Goal: Task Accomplishment & Management: Manage account settings

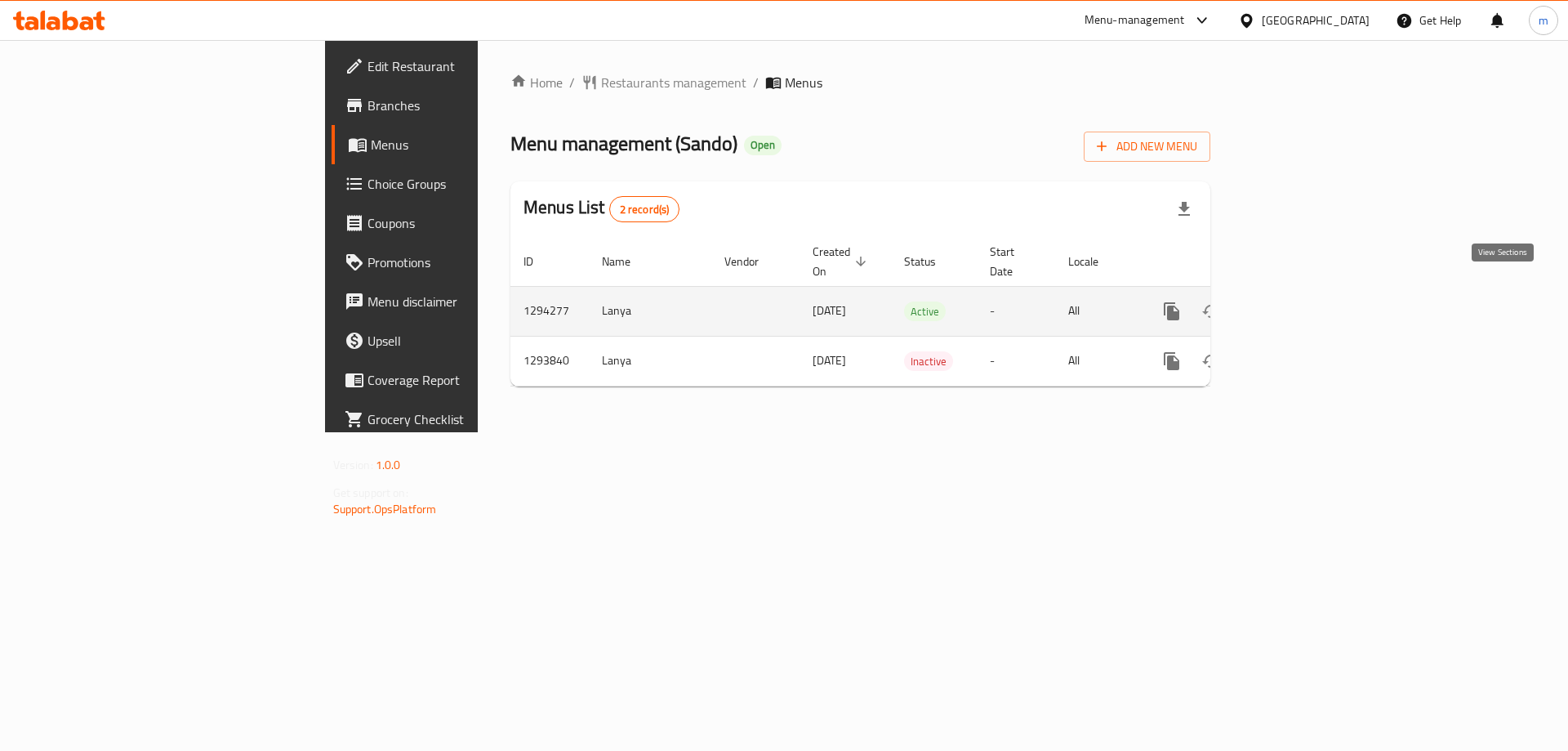
click at [1300, 301] on icon "enhanced table" at bounding box center [1289, 310] width 19 height 19
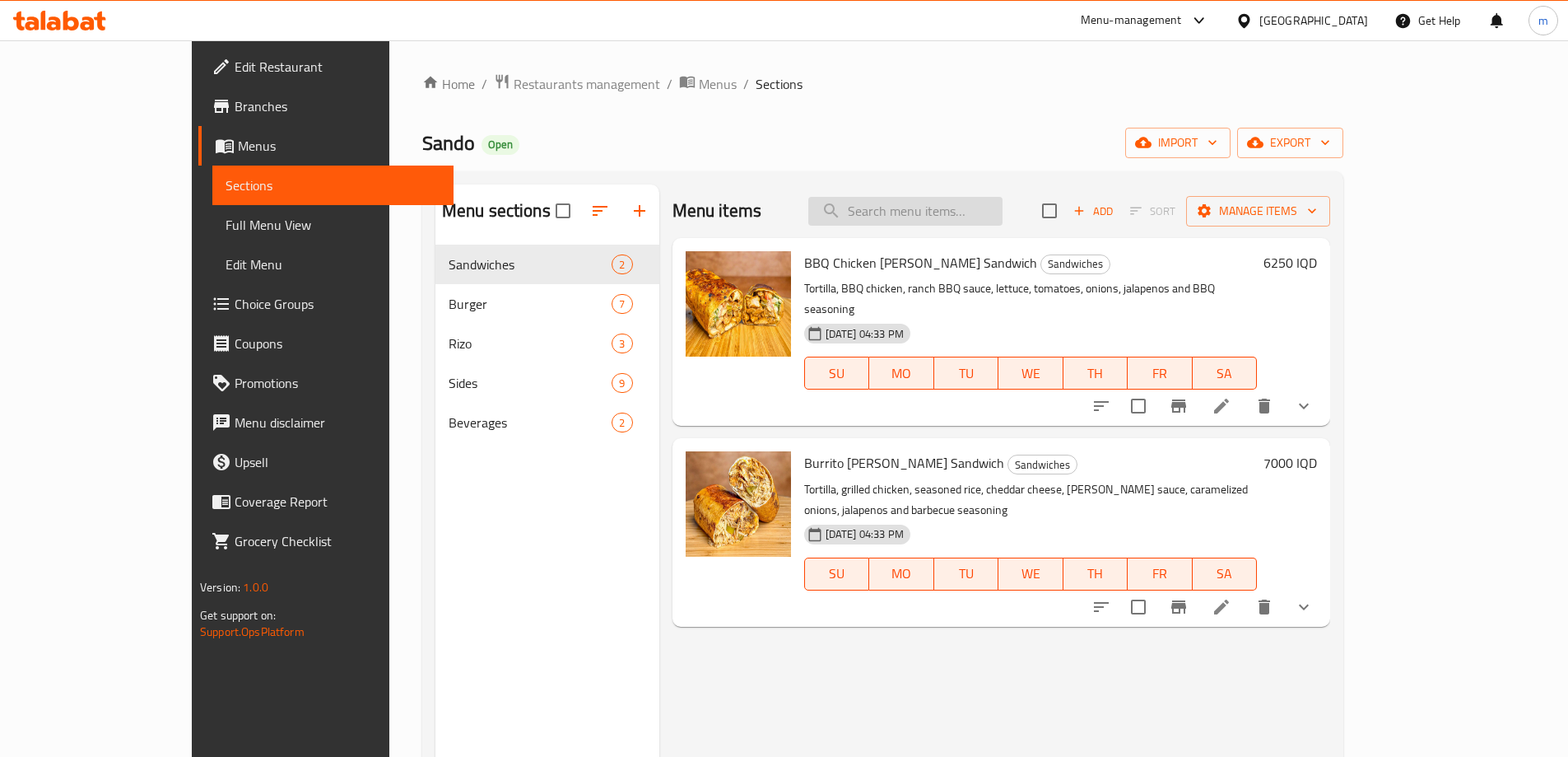
click at [976, 206] on input "search" at bounding box center [905, 210] width 195 height 29
paste input "Belgian Potatoes"
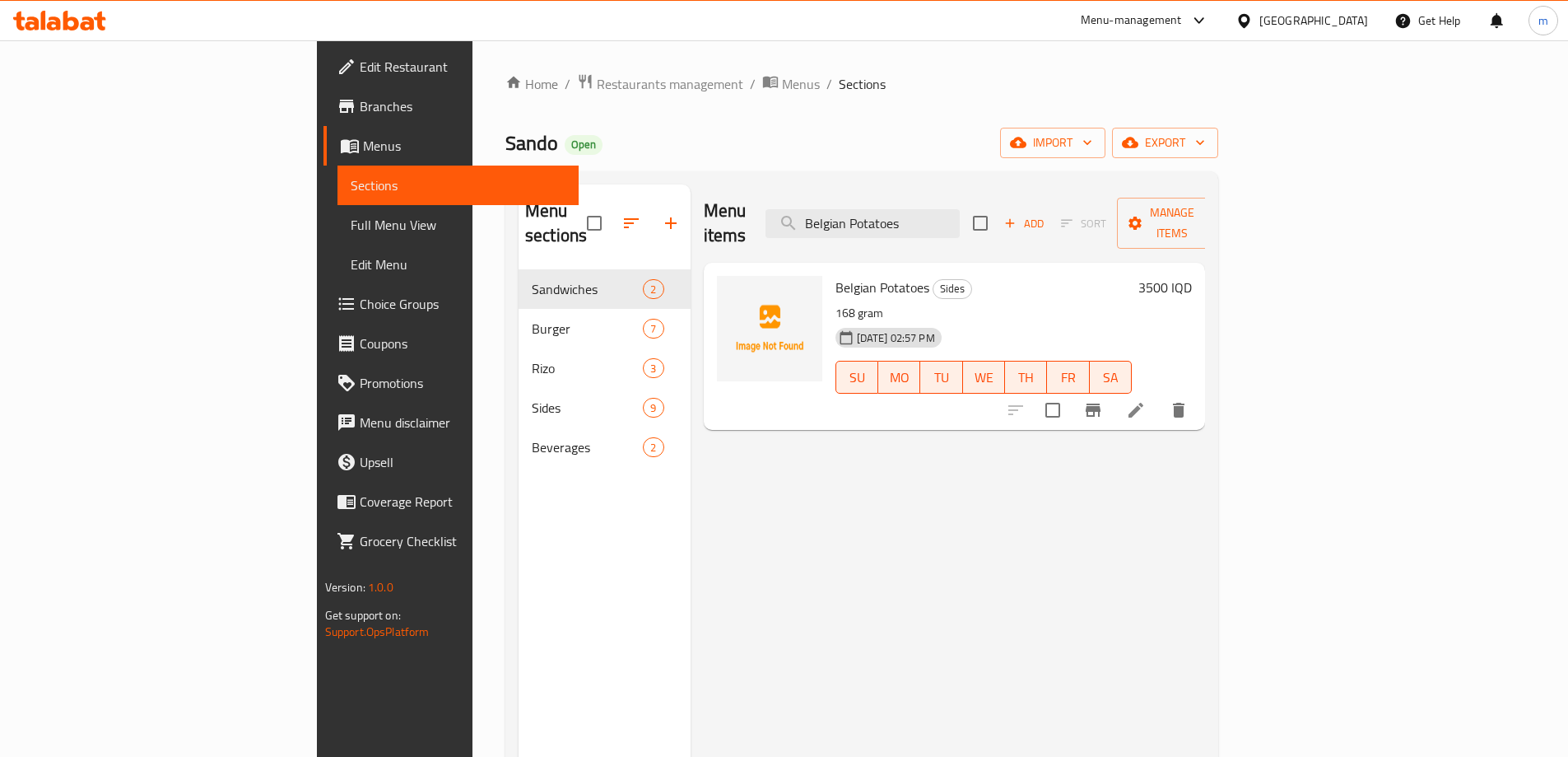
type input "Belgian Potatoes"
click at [1146, 400] on icon at bounding box center [1136, 409] width 19 height 19
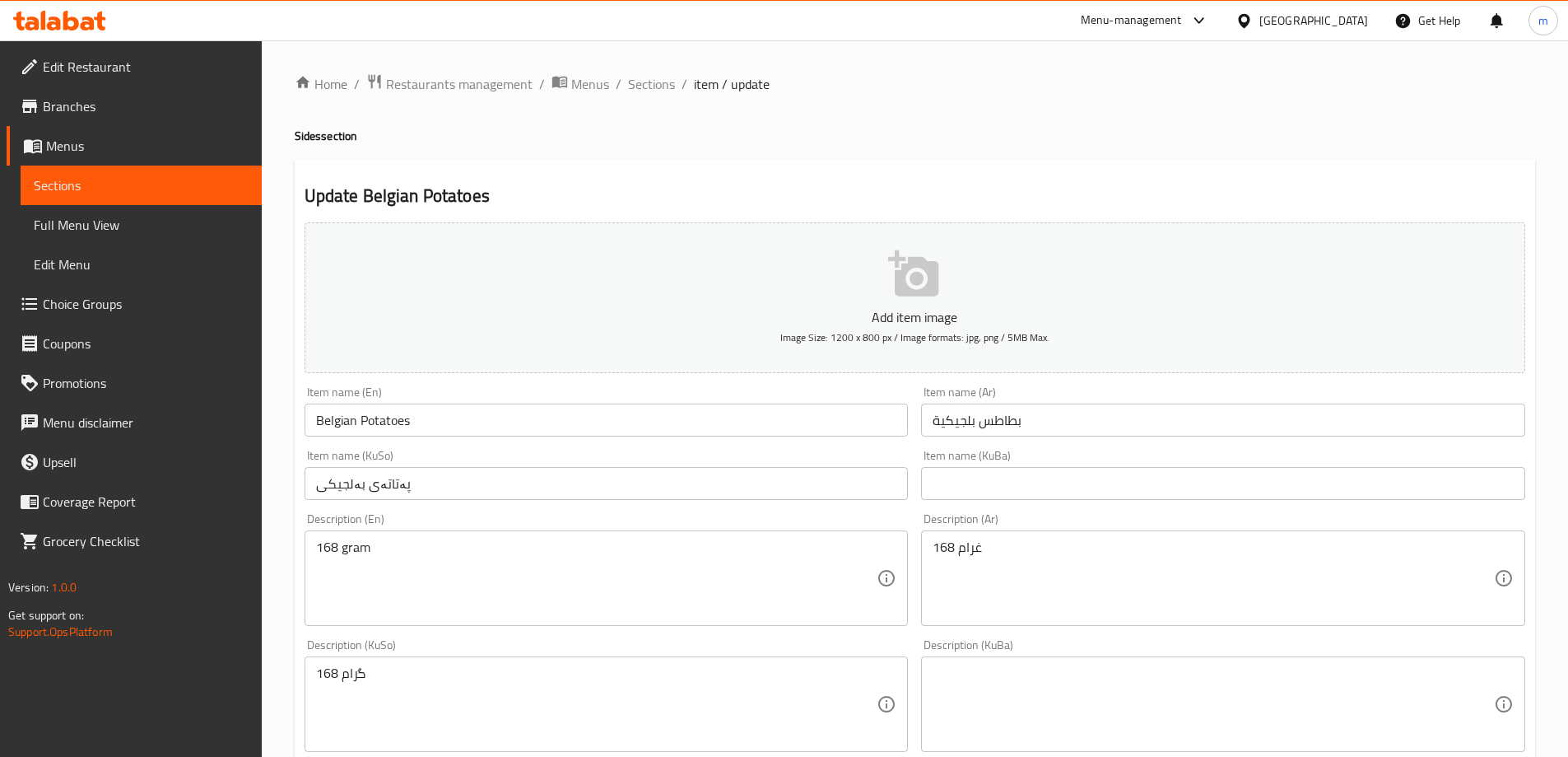
drag, startPoint x: 865, startPoint y: 561, endPoint x: 924, endPoint y: 567, distance: 59.3
click at [867, 562] on textarea "168 gram" at bounding box center [596, 578] width 561 height 78
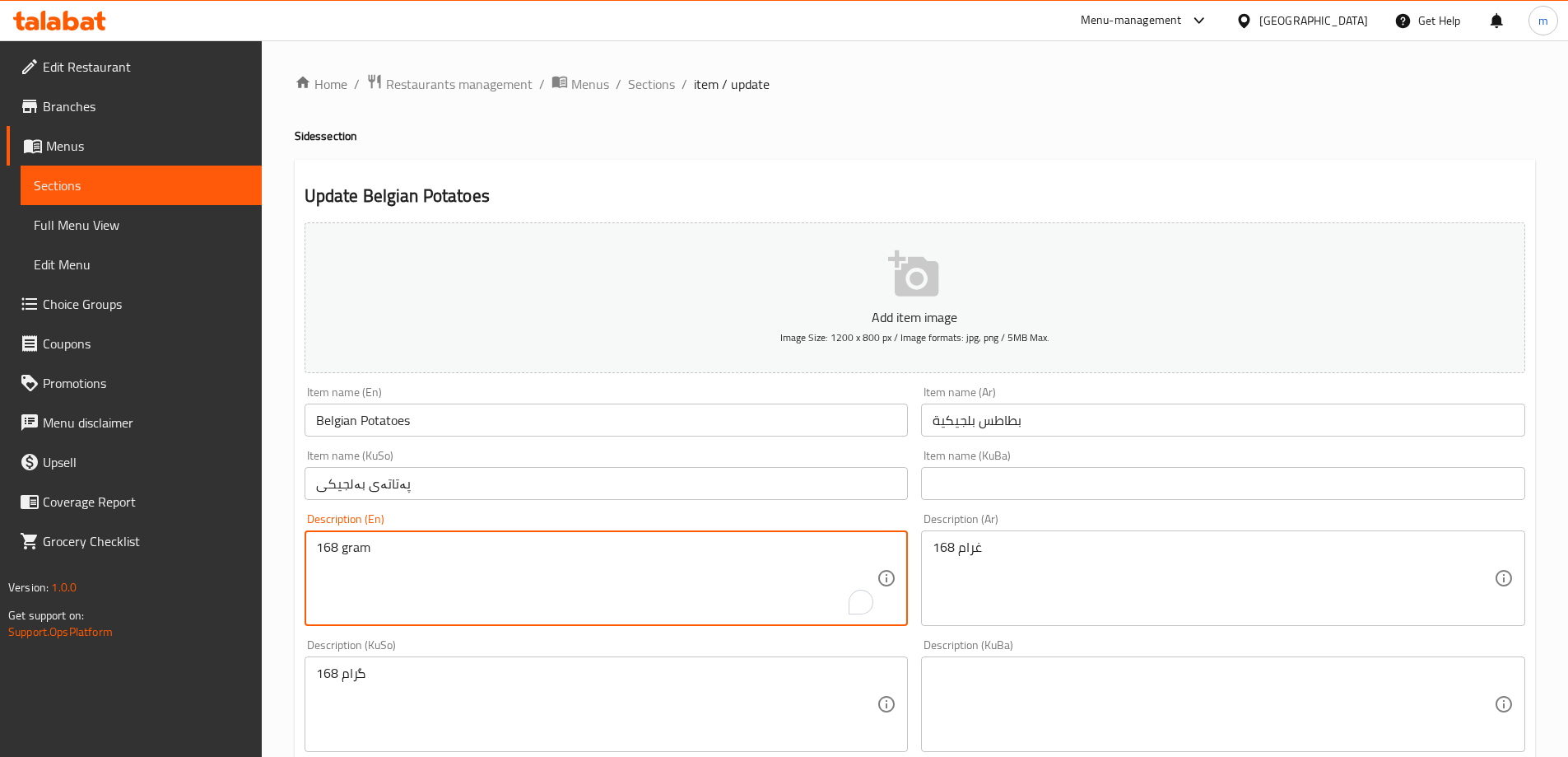
click at [340, 550] on textarea "168 gram" at bounding box center [596, 578] width 561 height 78
click at [342, 553] on textarea "168 gram" at bounding box center [596, 578] width 561 height 78
click at [346, 553] on textarea "168 gram" at bounding box center [596, 578] width 561 height 78
type textarea "168 Gram"
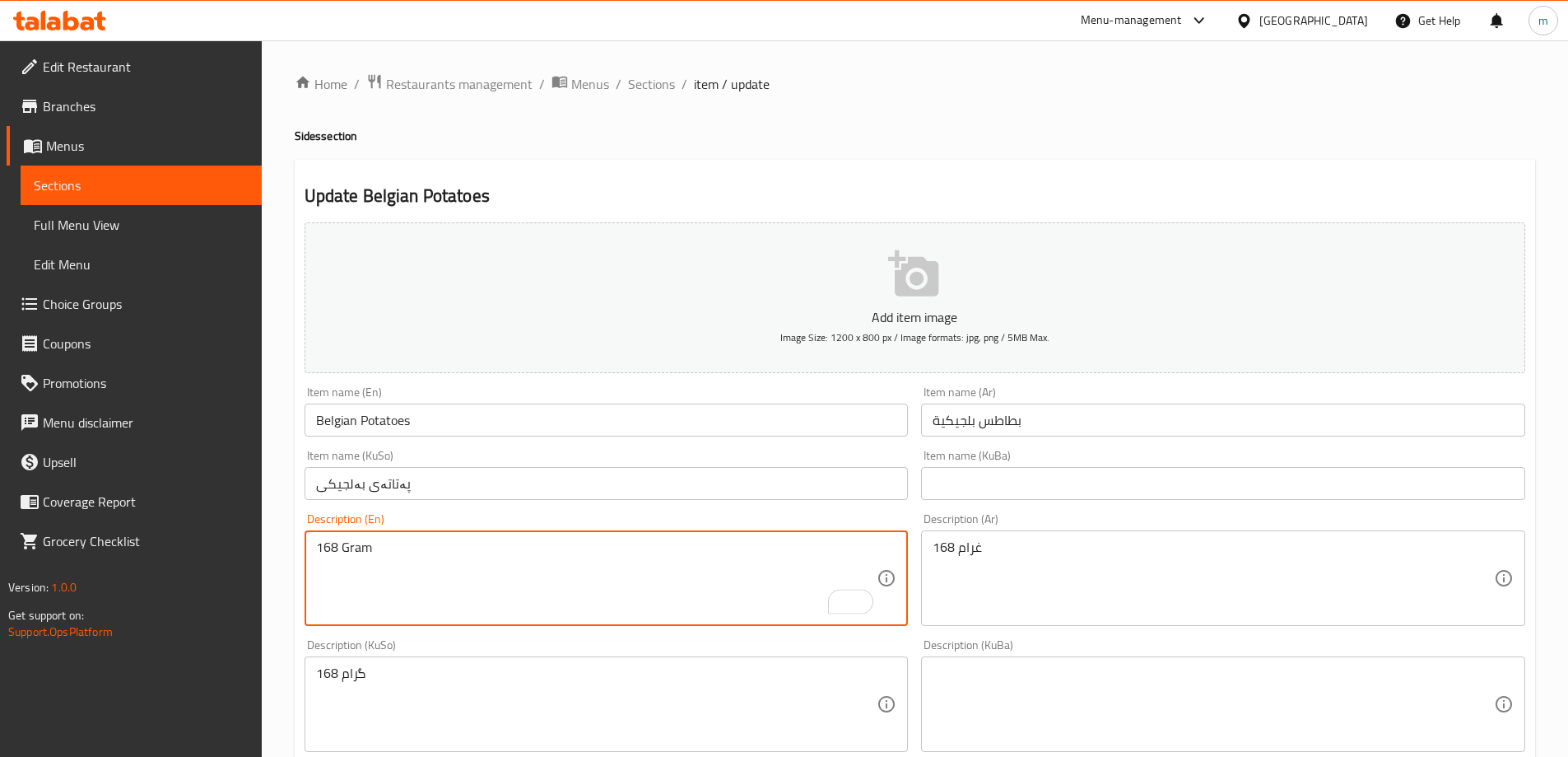
click at [926, 588] on div "168 غرام Description (Ar)" at bounding box center [1222, 578] width 604 height 96
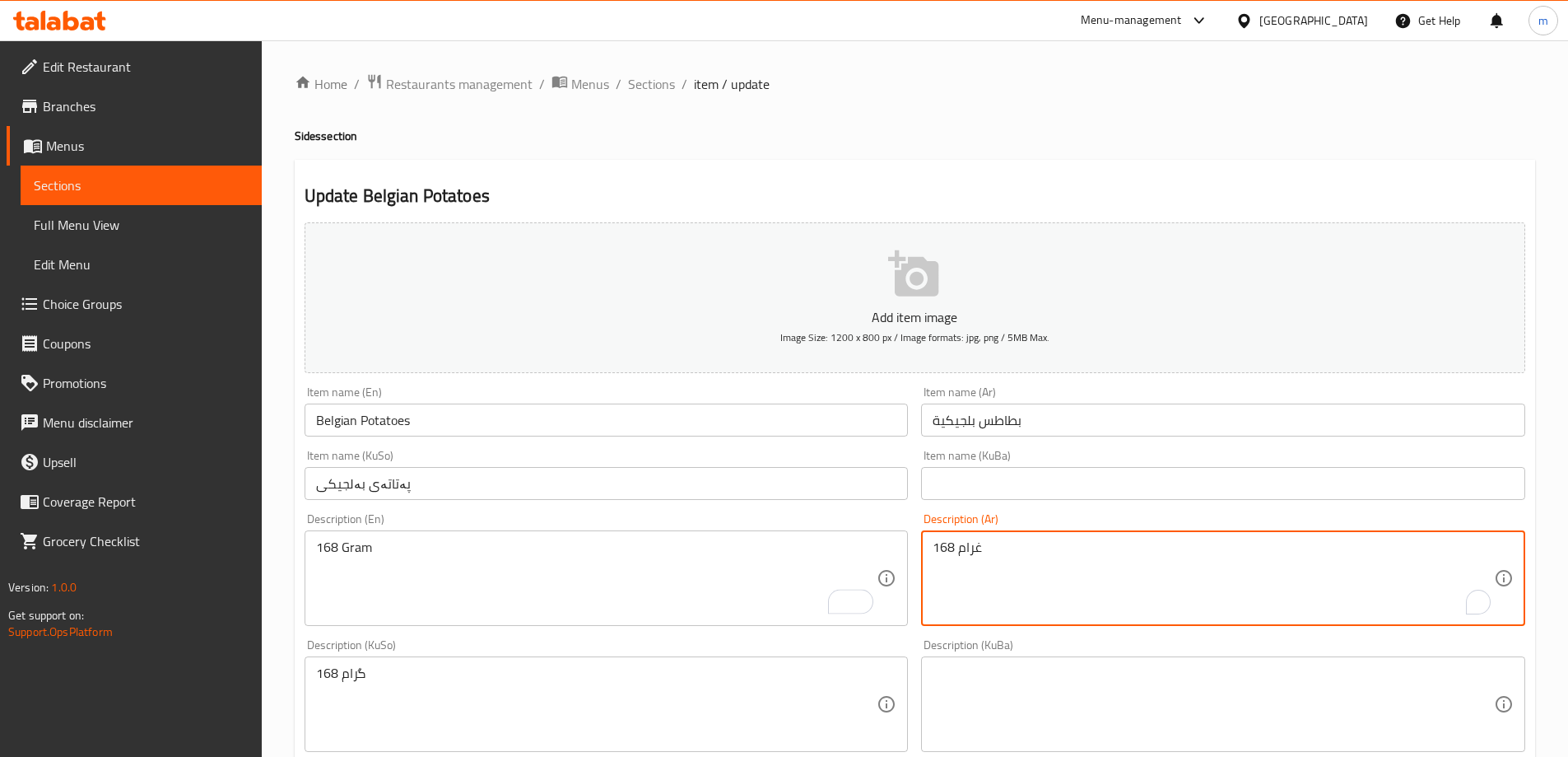
click at [1049, 588] on textarea "168 غرام" at bounding box center [1213, 578] width 561 height 78
click at [1073, 591] on textarea "168 غرام" at bounding box center [1213, 578] width 561 height 78
click at [1354, 566] on textarea "168 غرام" at bounding box center [1213, 578] width 561 height 78
drag, startPoint x: 1461, startPoint y: 550, endPoint x: 1470, endPoint y: 555, distance: 10.3
click at [1470, 555] on textarea "168 غرام" at bounding box center [1213, 578] width 561 height 78
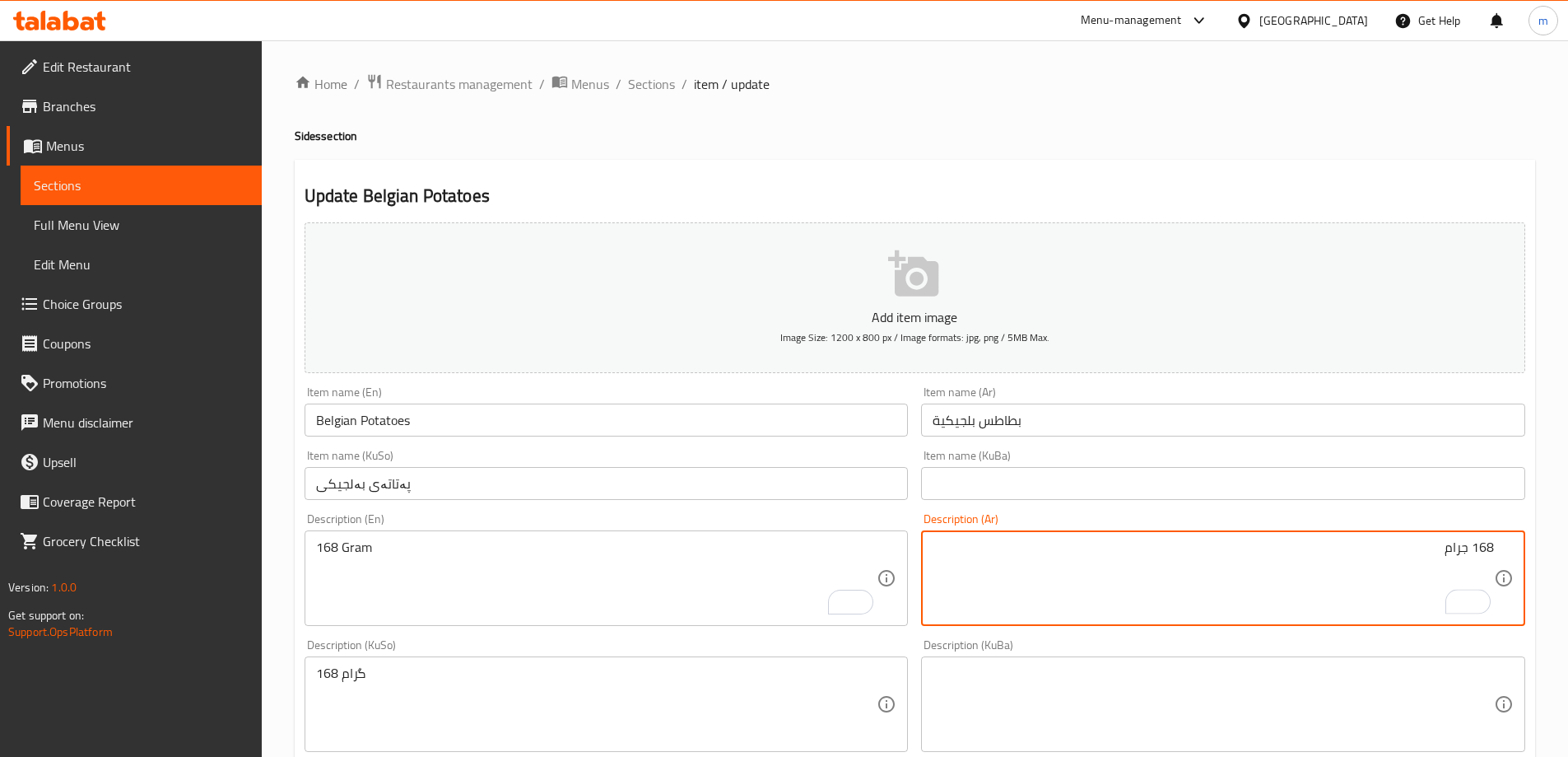
type textarea "168 جرام"
click at [430, 694] on textarea "168 گرام" at bounding box center [596, 704] width 561 height 78
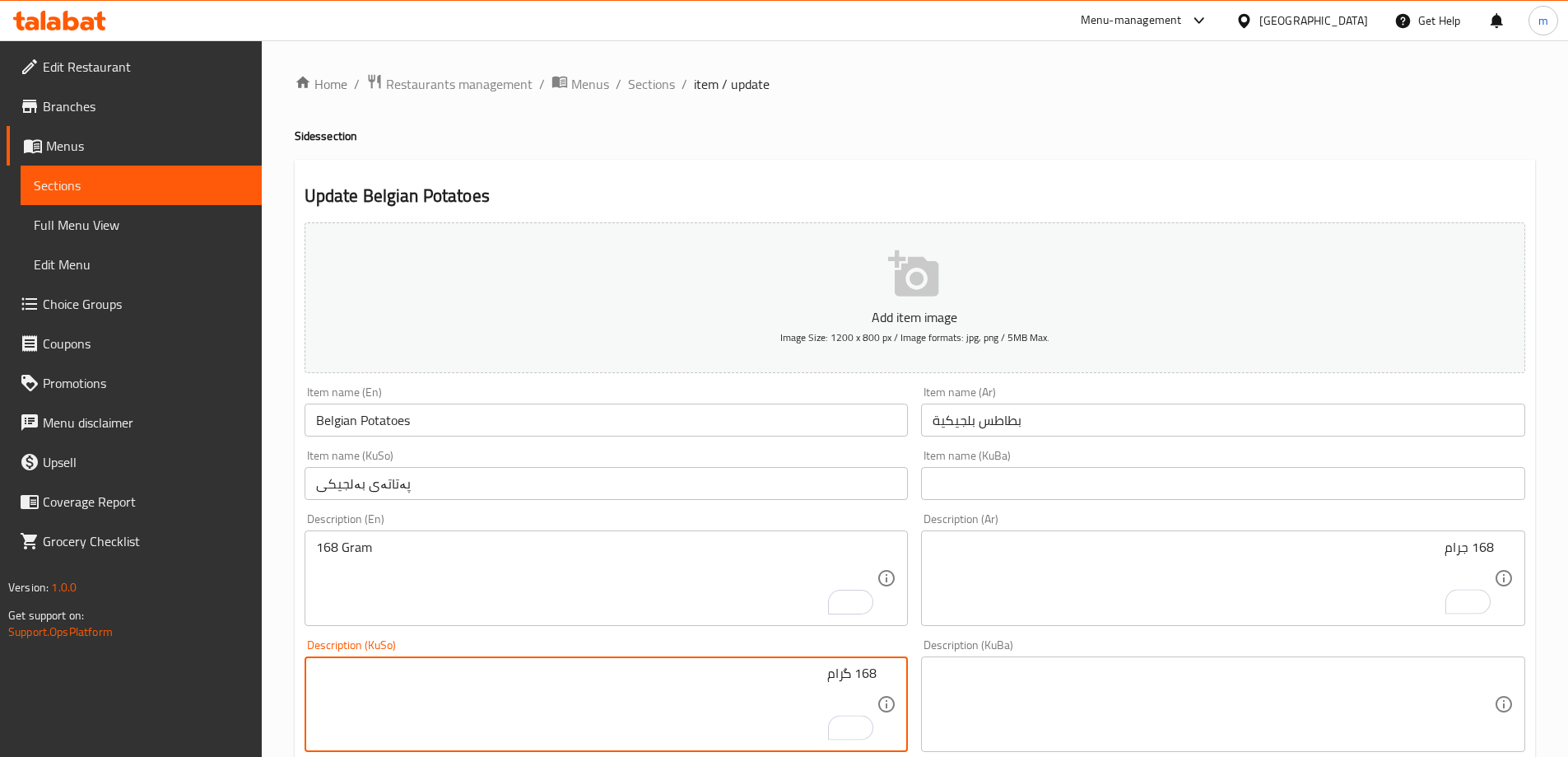
click at [456, 406] on input "Belgian Potatoes" at bounding box center [606, 420] width 604 height 33
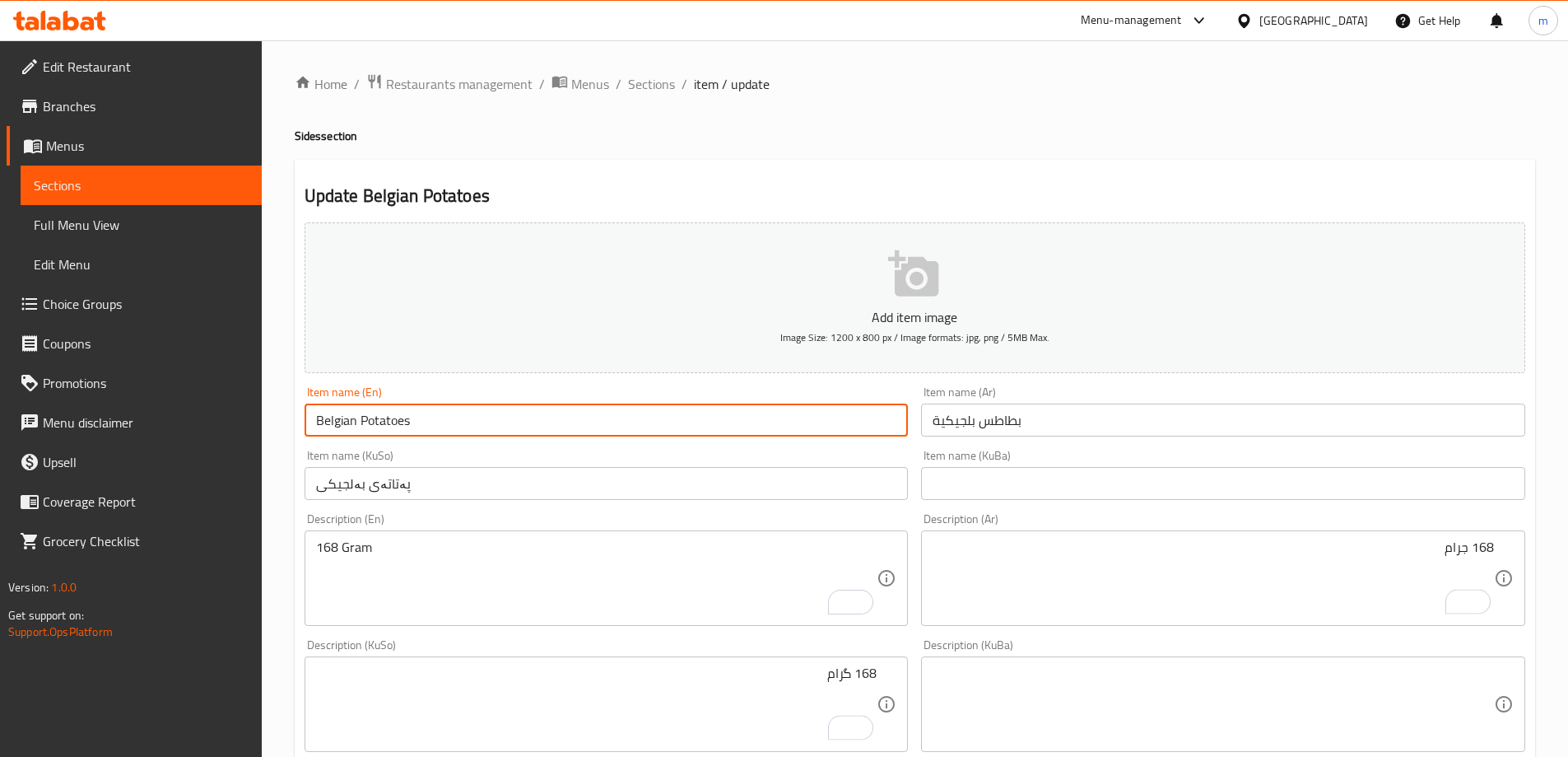
click at [456, 406] on input "Belgian Potatoes" at bounding box center [606, 420] width 604 height 33
click at [456, 408] on input "Belgian Potatoes" at bounding box center [606, 420] width 604 height 33
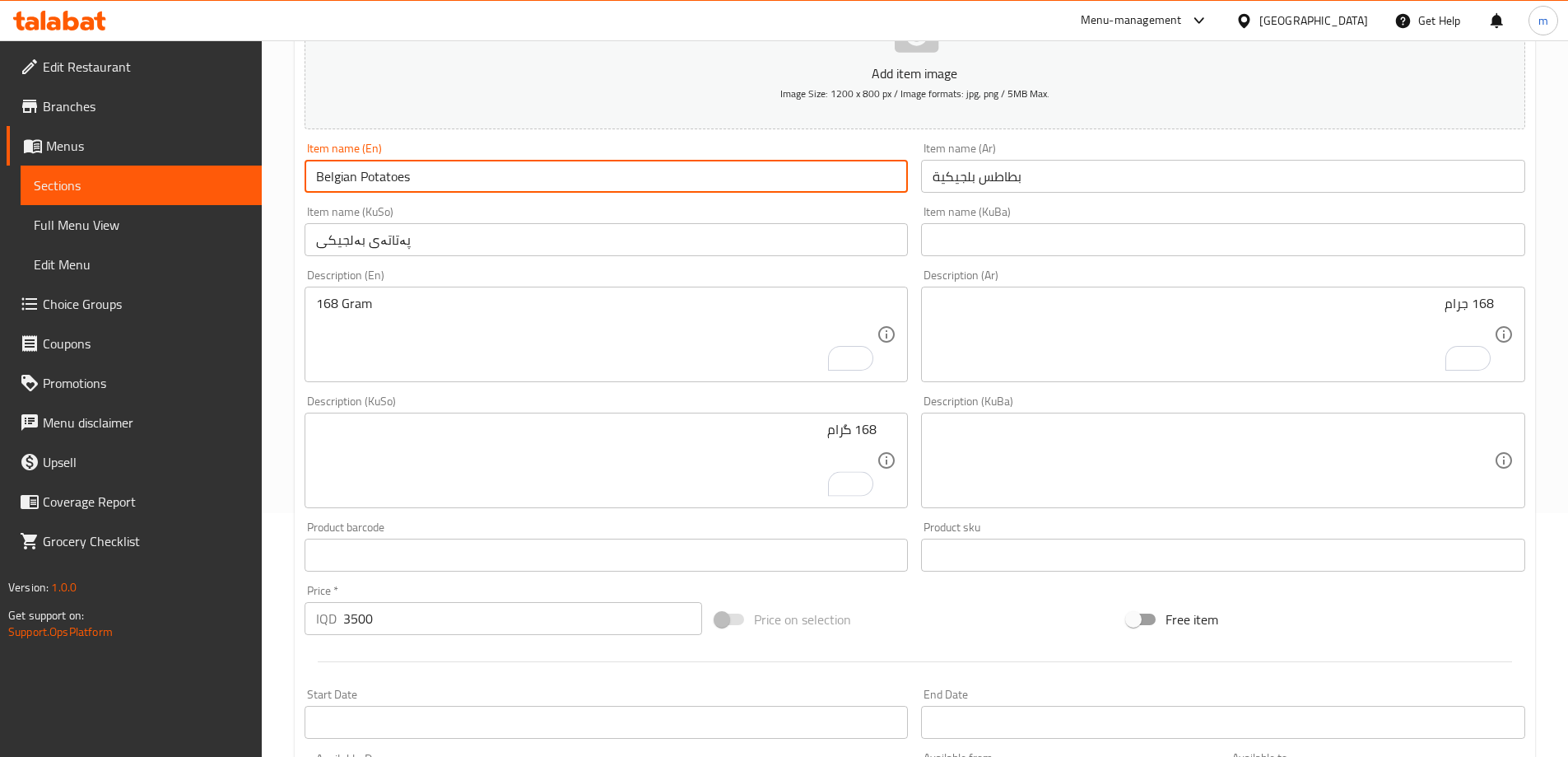
scroll to position [596, 0]
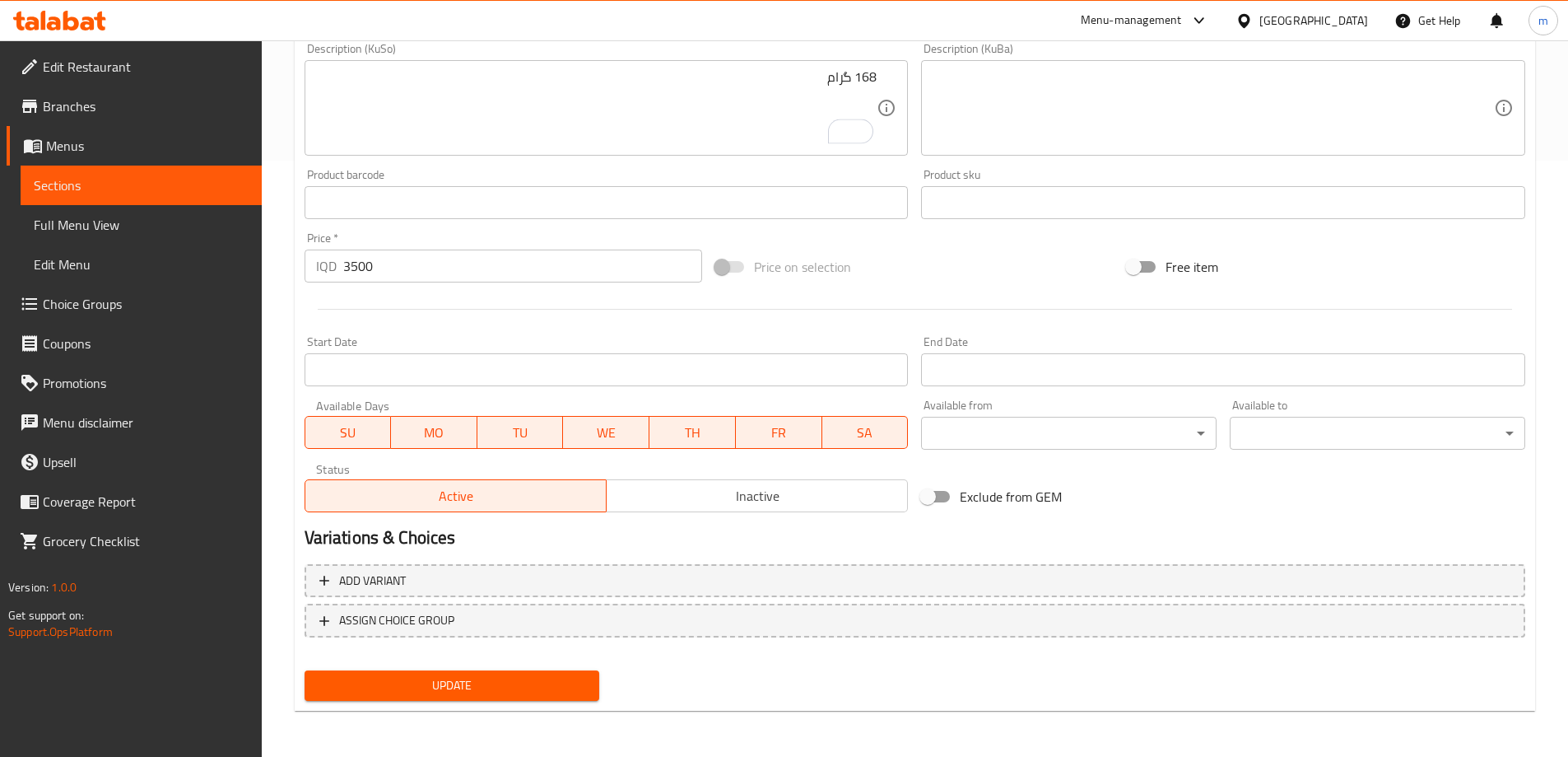
click at [365, 692] on span "Update" at bounding box center [453, 685] width 269 height 20
click at [55, 226] on span "Full Menu View" at bounding box center [141, 224] width 215 height 19
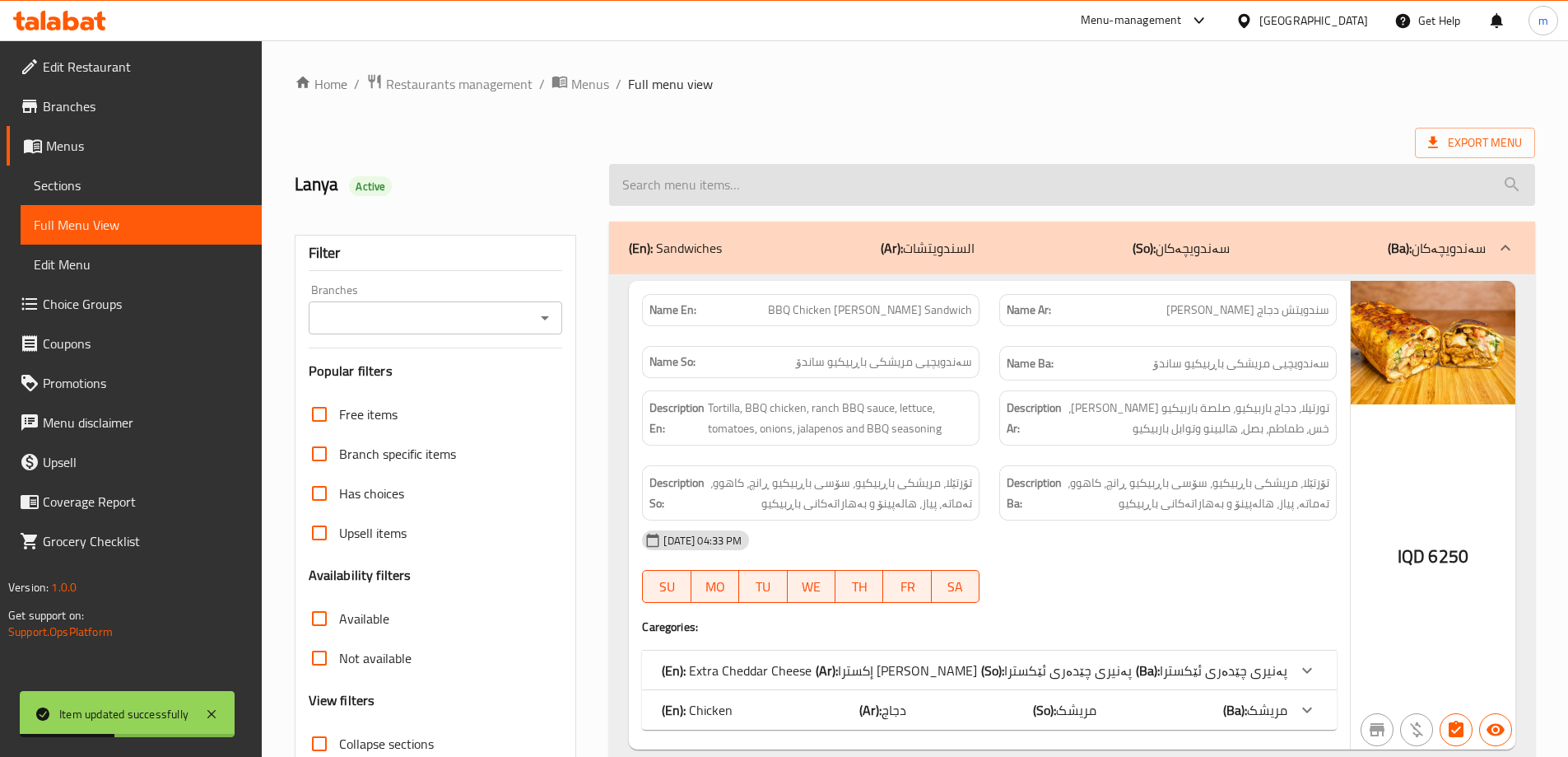
drag, startPoint x: 880, startPoint y: 193, endPoint x: 879, endPoint y: 181, distance: 12.0
click at [879, 188] on input "search" at bounding box center [1072, 185] width 926 height 42
paste input "Belgian Potatoes"
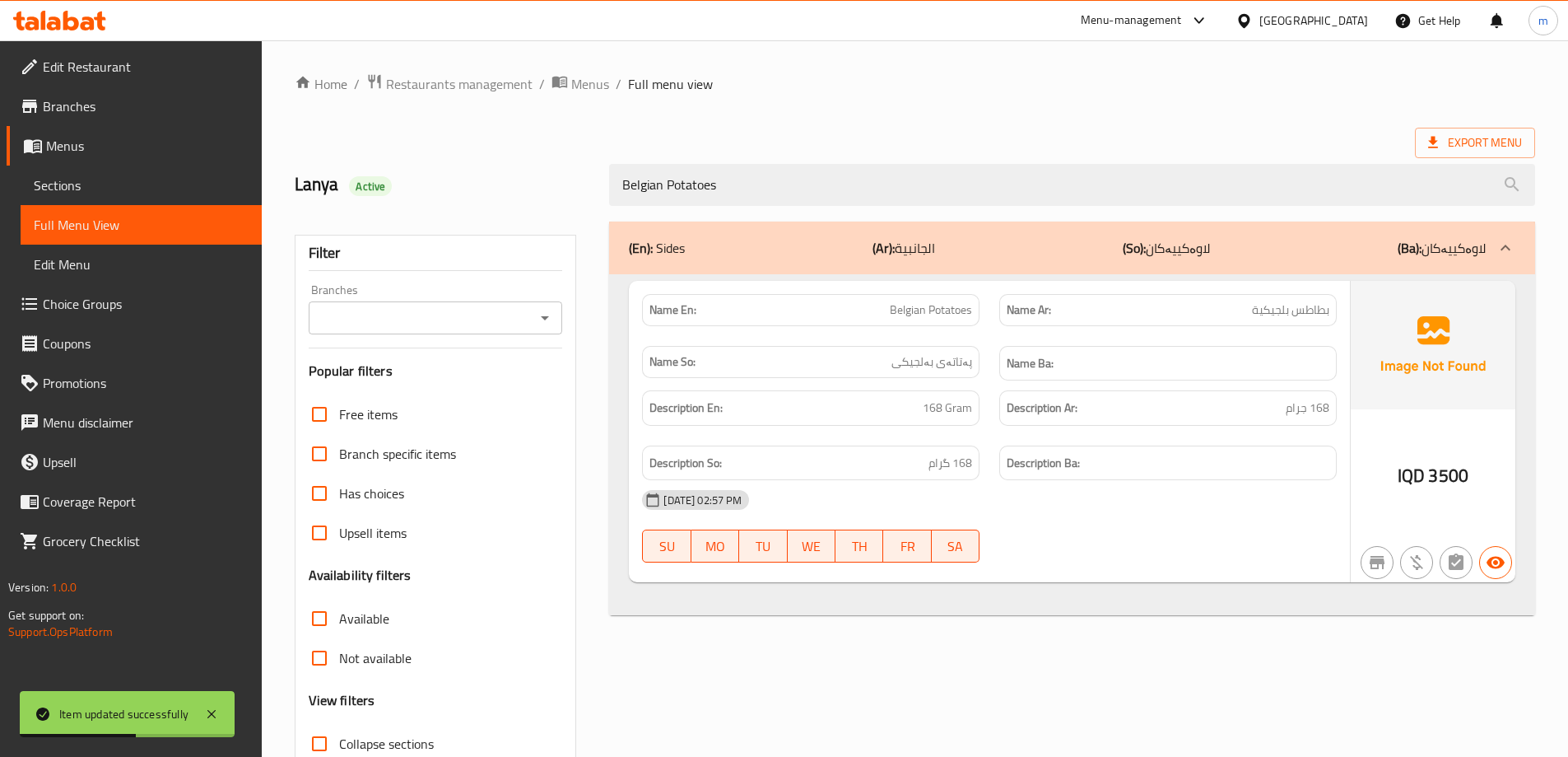
click at [536, 318] on icon "Open" at bounding box center [544, 317] width 19 height 19
type input "Belgian Potatoes"
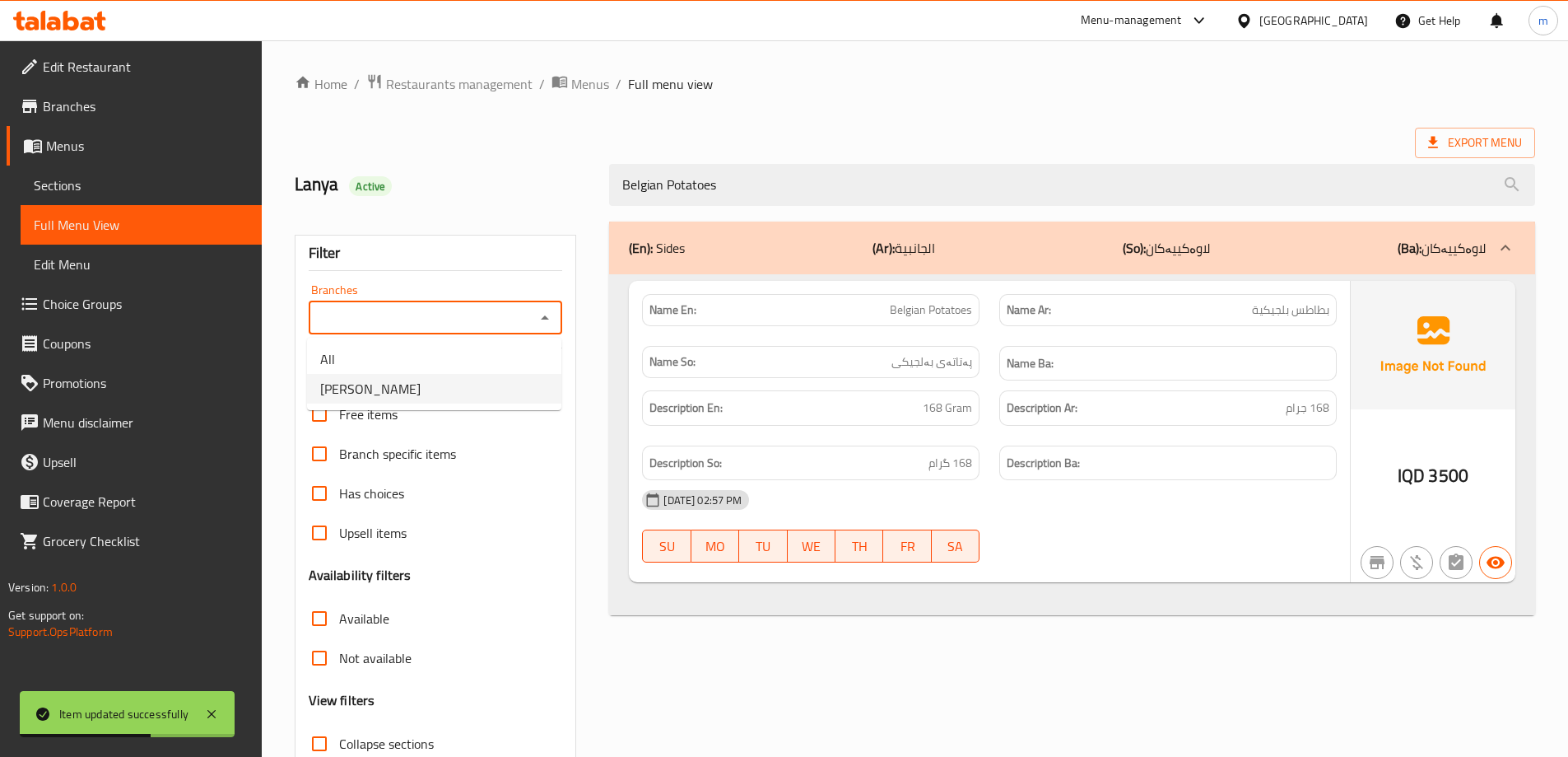
click at [407, 391] on li "Sando, Safeen" at bounding box center [434, 388] width 254 height 30
type input "Sando, Safeen"
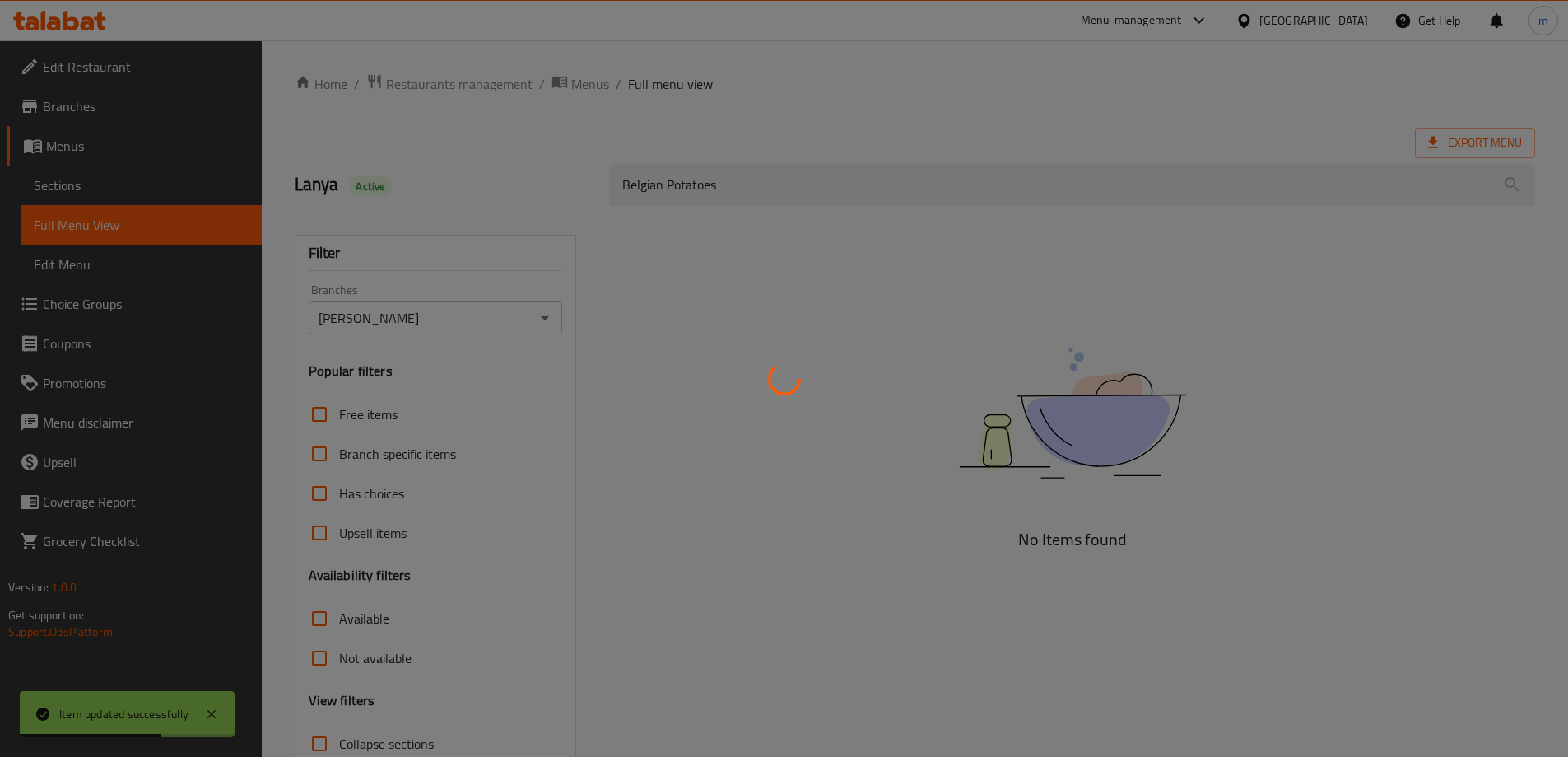
click at [495, 158] on div at bounding box center [784, 378] width 1568 height 757
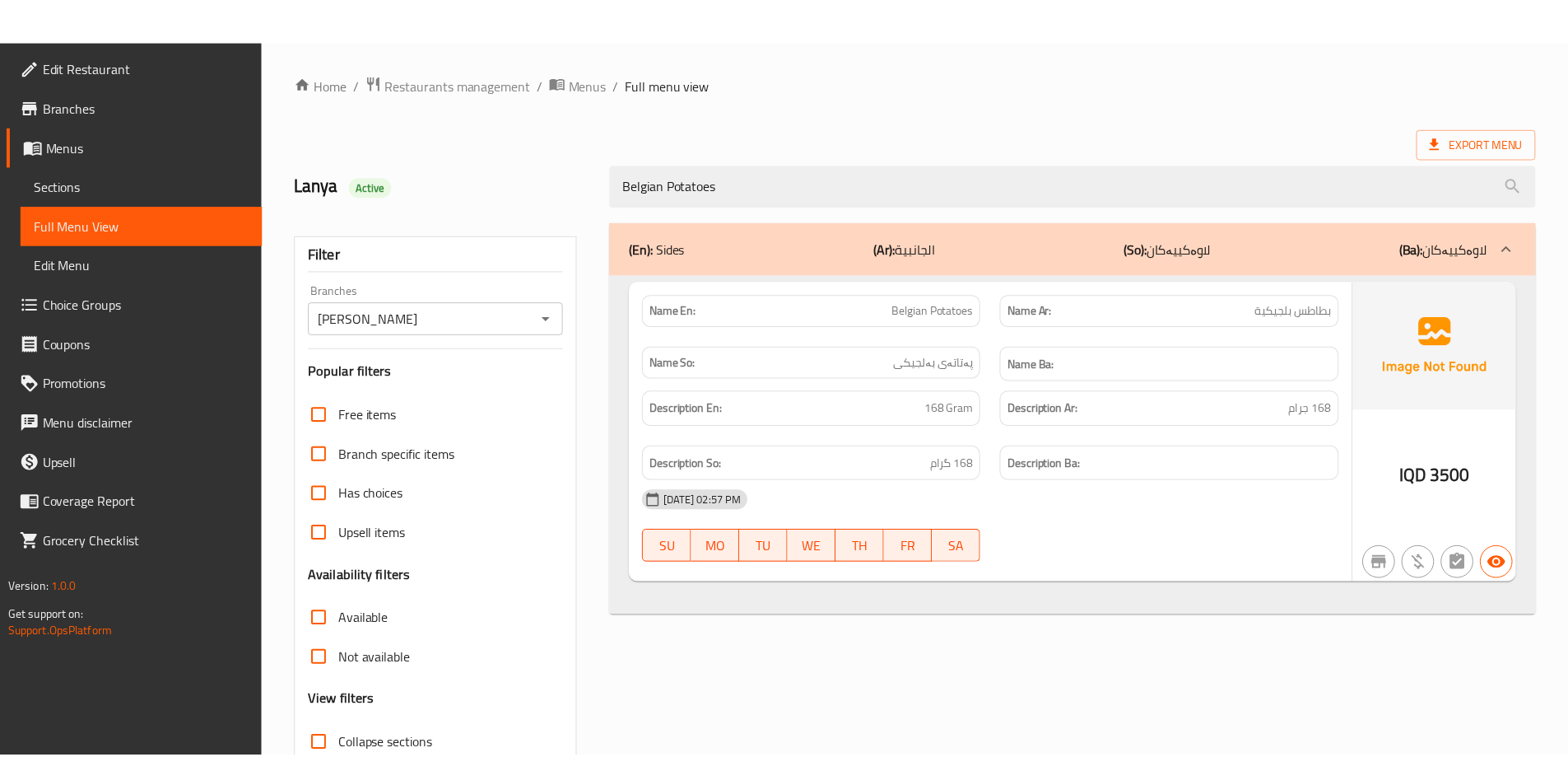
scroll to position [119, 0]
